Goal: Find specific page/section: Find specific page/section

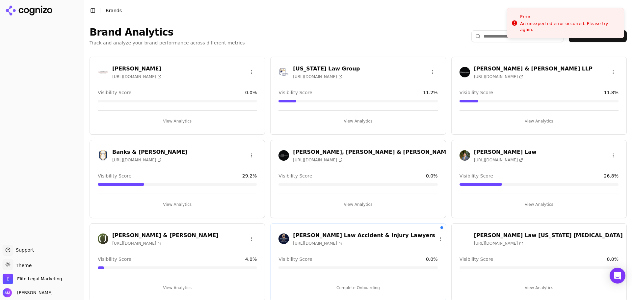
click at [135, 153] on h3 "Banks & [PERSON_NAME]" at bounding box center [149, 152] width 75 height 8
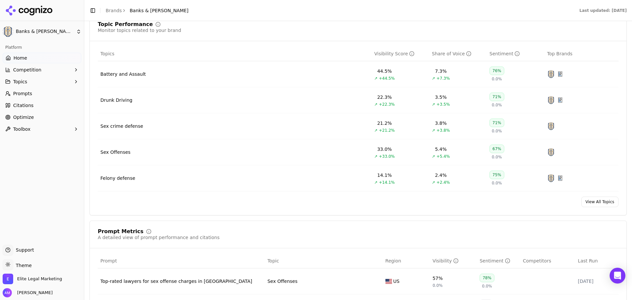
scroll to position [329, 0]
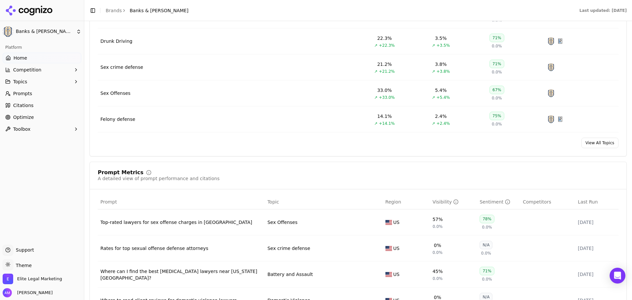
click at [23, 118] on span "Optimize" at bounding box center [23, 117] width 21 height 7
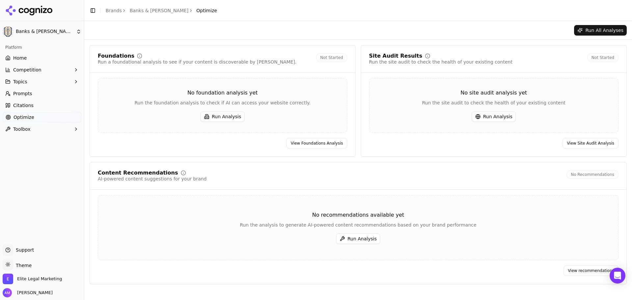
click at [23, 80] on span "Topics" at bounding box center [20, 81] width 14 height 7
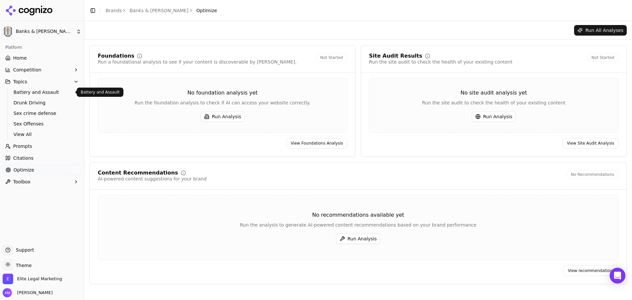
click at [31, 92] on span "Battery and Assault" at bounding box center [41, 92] width 57 height 7
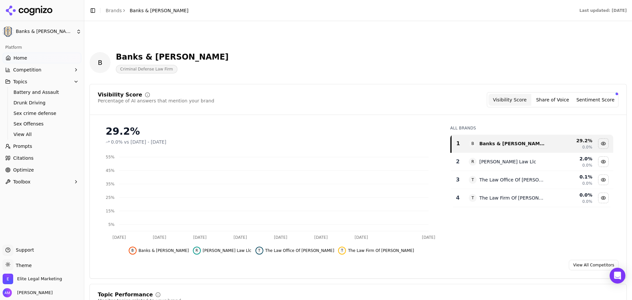
scroll to position [331, 0]
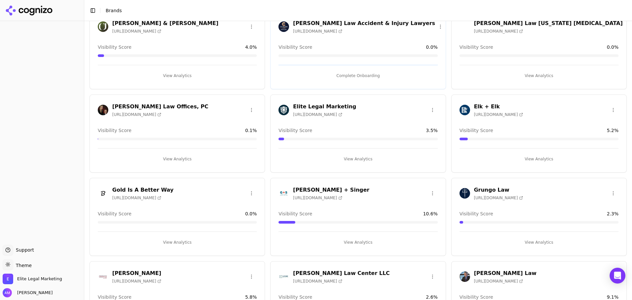
scroll to position [206, 0]
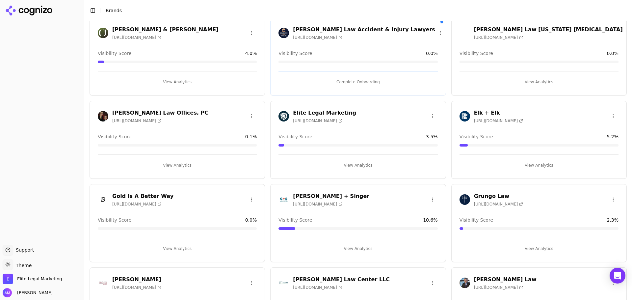
click at [476, 114] on h3 "Elk + Elk" at bounding box center [498, 113] width 49 height 8
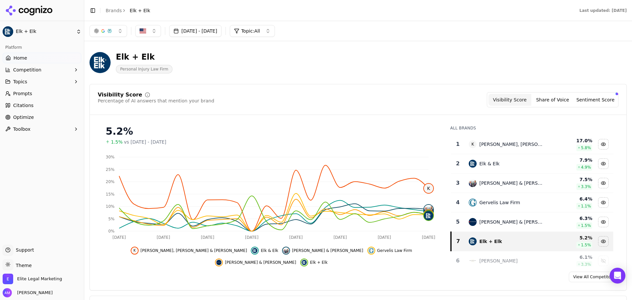
click at [28, 119] on span "Optimize" at bounding box center [23, 117] width 21 height 7
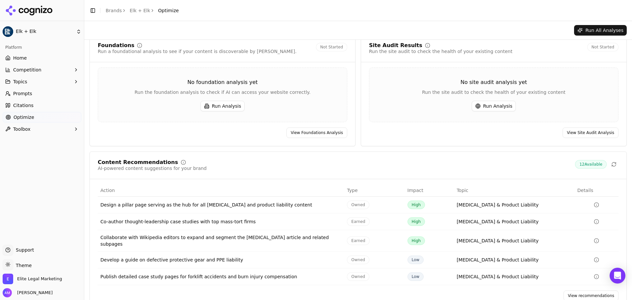
scroll to position [20, 0]
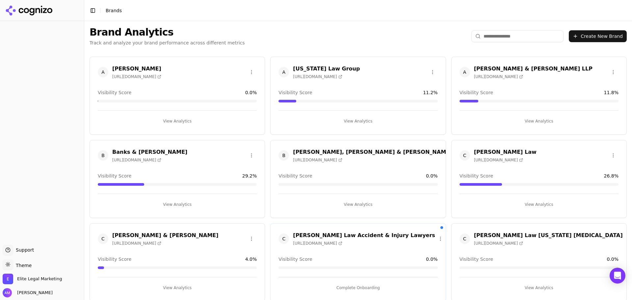
scroll to position [206, 0]
